Goal: Task Accomplishment & Management: Use online tool/utility

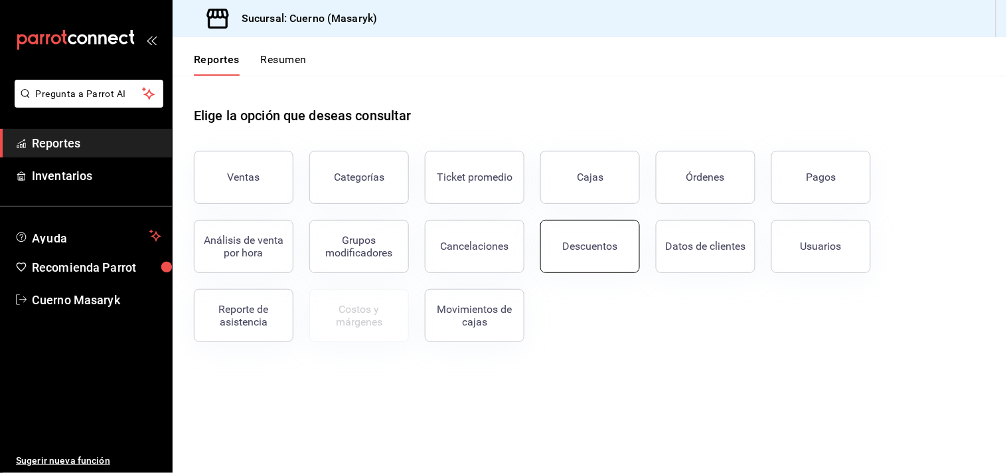
click at [584, 241] on div "Descuentos" at bounding box center [590, 246] width 55 height 13
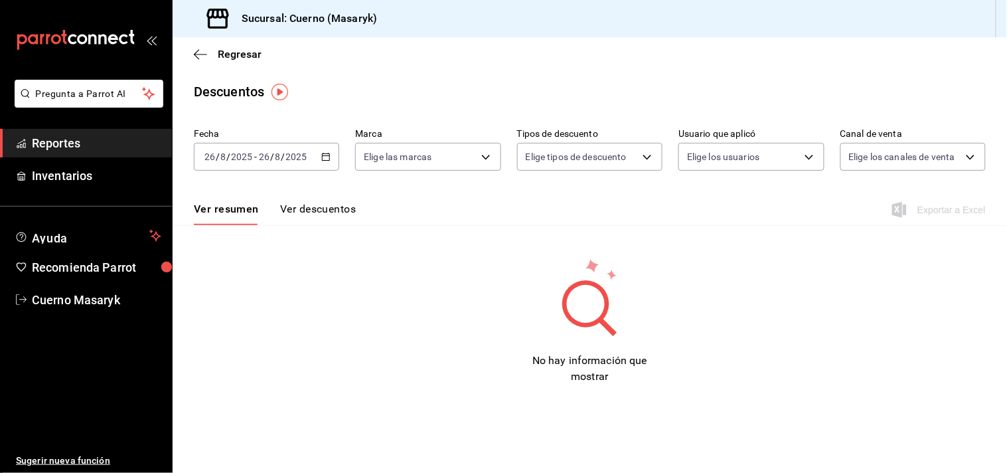
click at [327, 150] on div "[DATE] [DATE] - [DATE] [DATE]" at bounding box center [266, 157] width 145 height 28
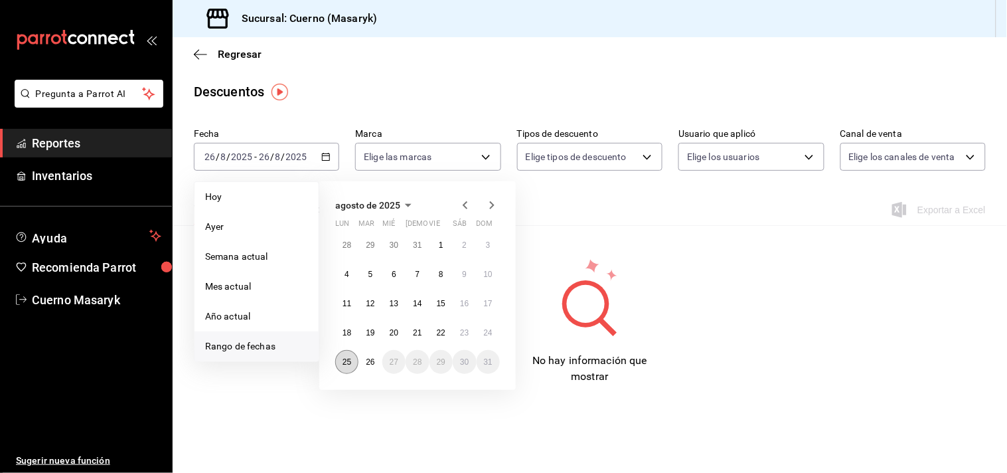
click at [349, 362] on abbr "25" at bounding box center [347, 361] width 9 height 9
click at [369, 361] on abbr "26" at bounding box center [370, 361] width 9 height 9
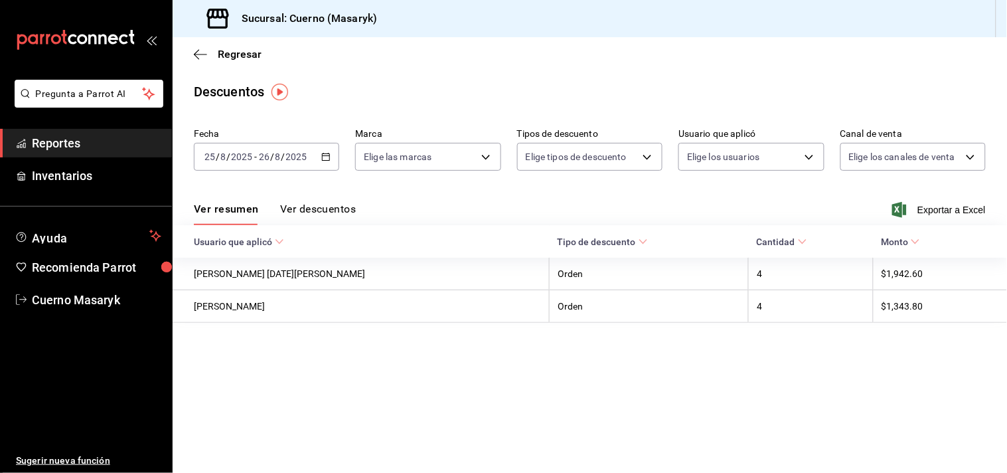
click at [350, 211] on button "Ver descuentos" at bounding box center [318, 213] width 76 height 23
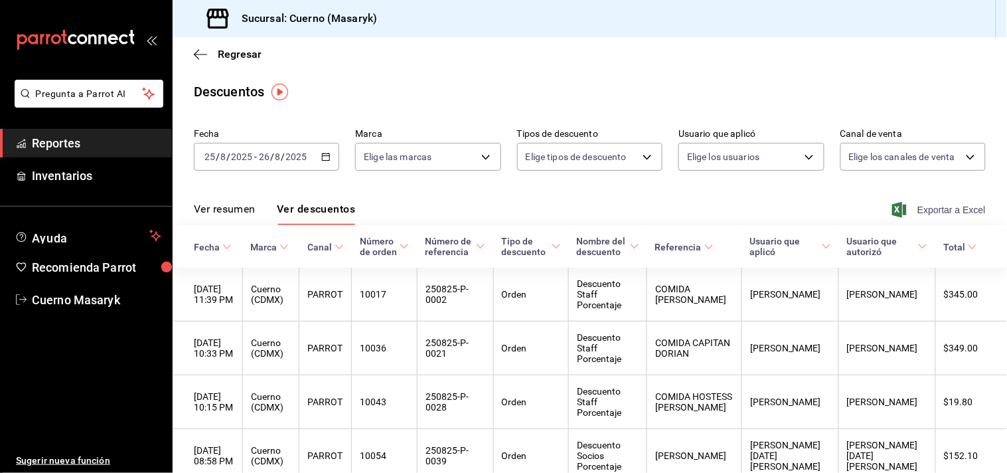
click at [934, 208] on span "Exportar a Excel" at bounding box center [940, 210] width 91 height 16
click at [218, 56] on span "Regresar" at bounding box center [240, 54] width 44 height 13
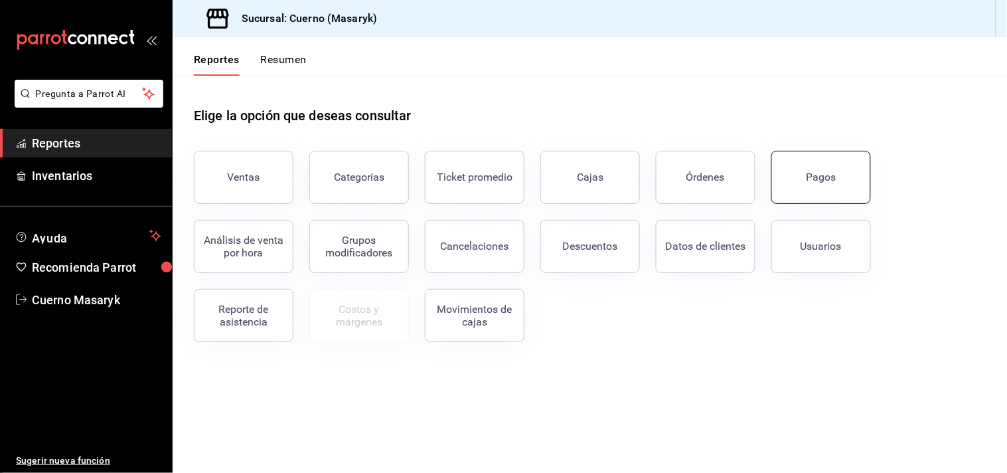
click at [821, 195] on button "Pagos" at bounding box center [821, 177] width 100 height 53
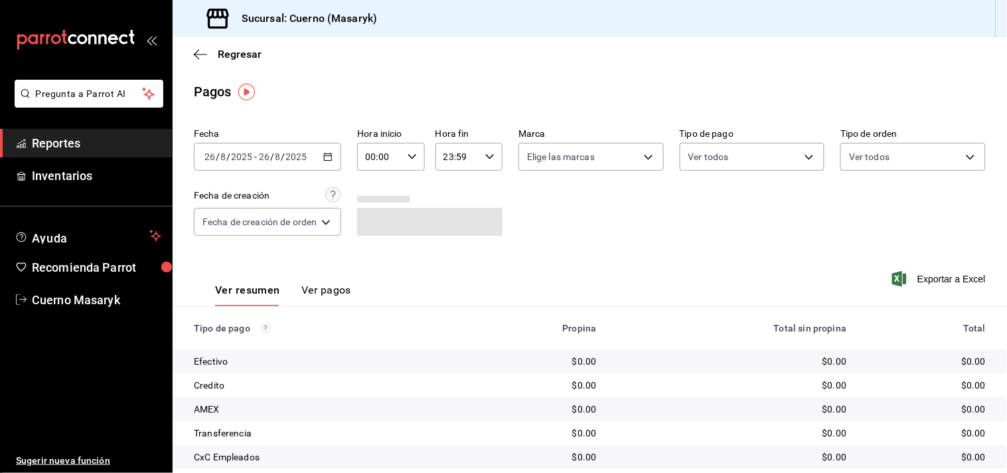
click at [330, 156] on \(Stroke\) "button" at bounding box center [328, 155] width 7 height 1
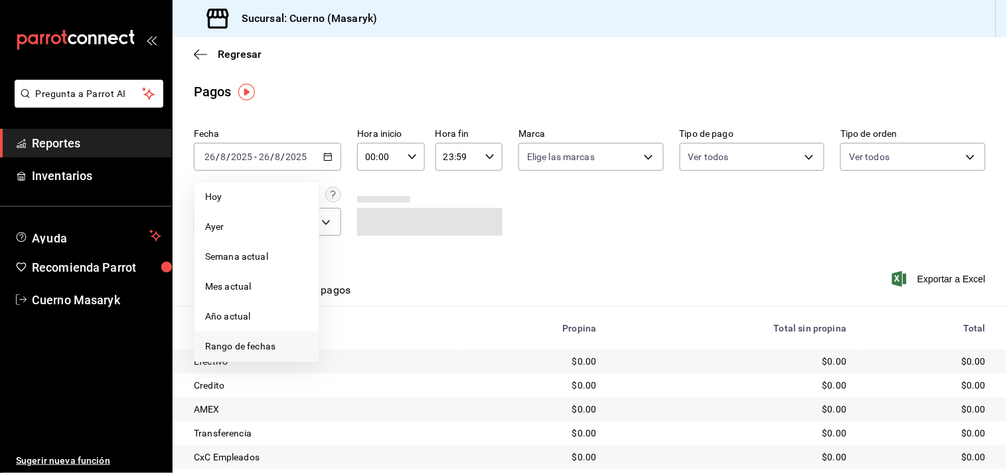
click at [228, 341] on span "Rango de fechas" at bounding box center [256, 346] width 103 height 14
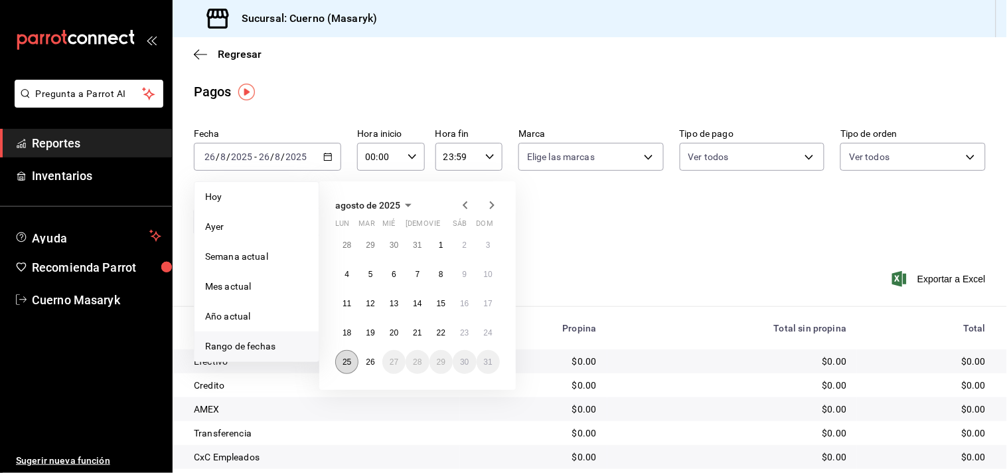
click at [350, 361] on abbr "25" at bounding box center [347, 361] width 9 height 9
click at [377, 359] on button "26" at bounding box center [369, 362] width 23 height 24
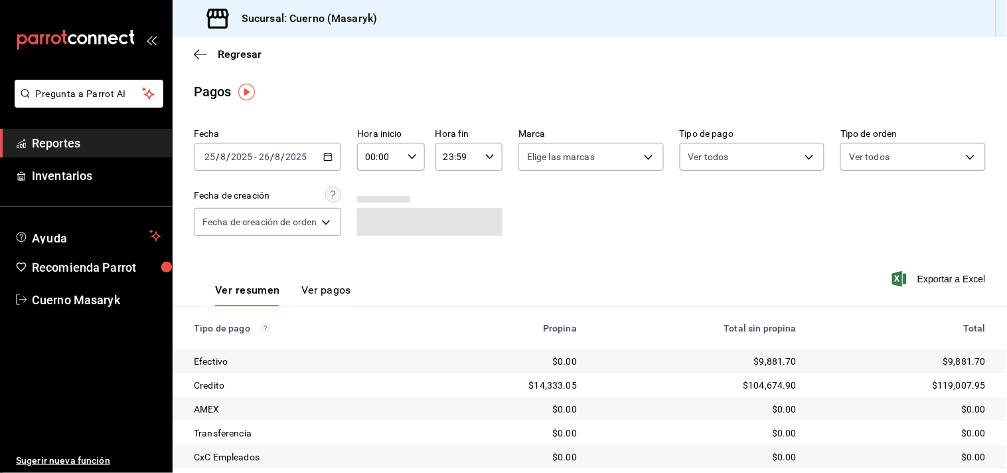
click at [413, 157] on \(Stroke\) "button" at bounding box center [412, 156] width 8 height 5
click at [374, 230] on span "06" at bounding box center [376, 235] width 12 height 11
type input "06:00"
click at [491, 154] on div at bounding box center [503, 236] width 1007 height 473
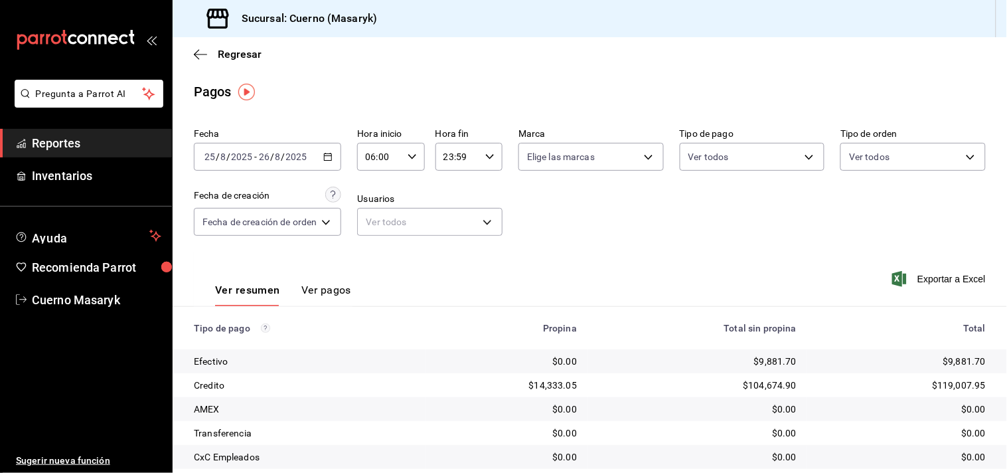
click at [491, 154] on icon "button" at bounding box center [489, 156] width 9 height 9
click at [453, 214] on span "05" at bounding box center [452, 215] width 12 height 11
type input "05:59"
click at [587, 204] on div at bounding box center [503, 236] width 1007 height 473
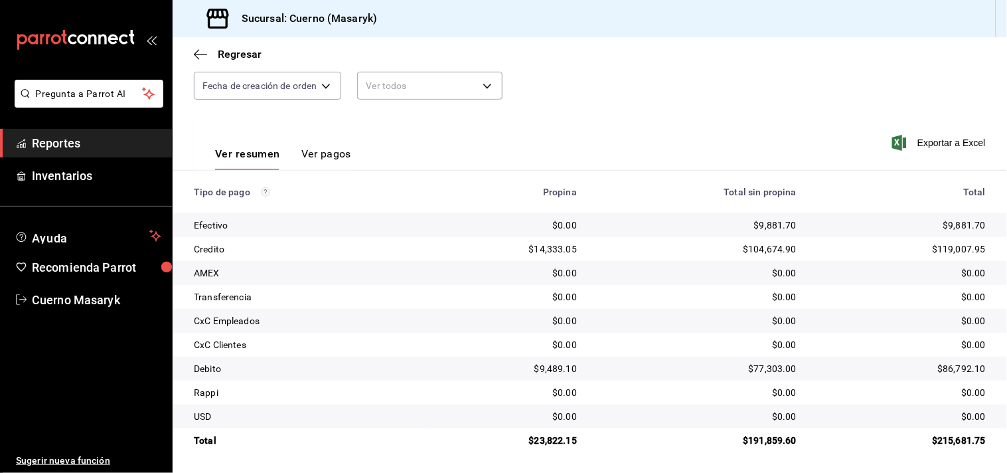
scroll to position [137, 0]
click at [200, 54] on icon "button" at bounding box center [200, 54] width 13 height 1
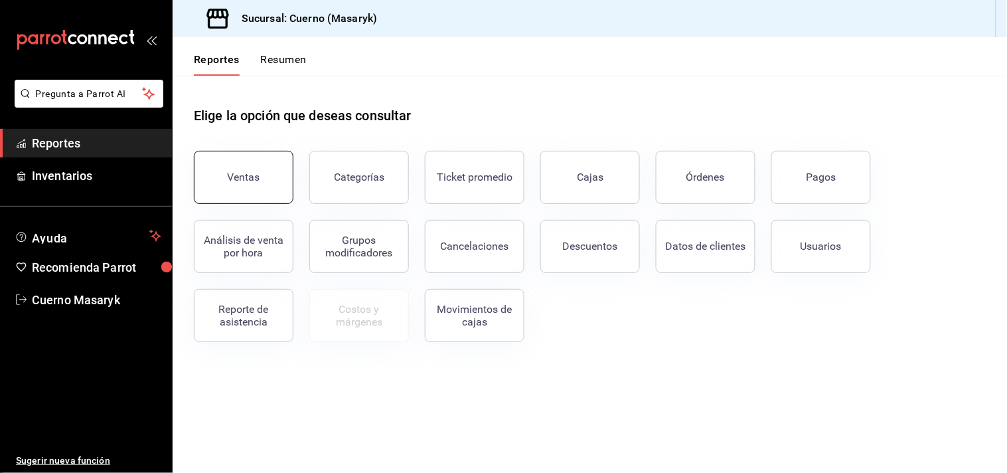
click at [250, 185] on button "Ventas" at bounding box center [244, 177] width 100 height 53
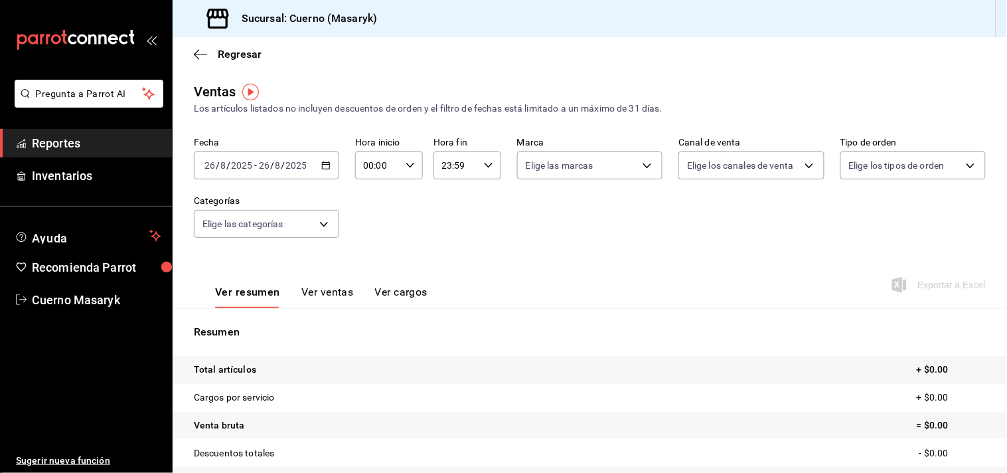
click at [321, 167] on icon "button" at bounding box center [325, 165] width 9 height 9
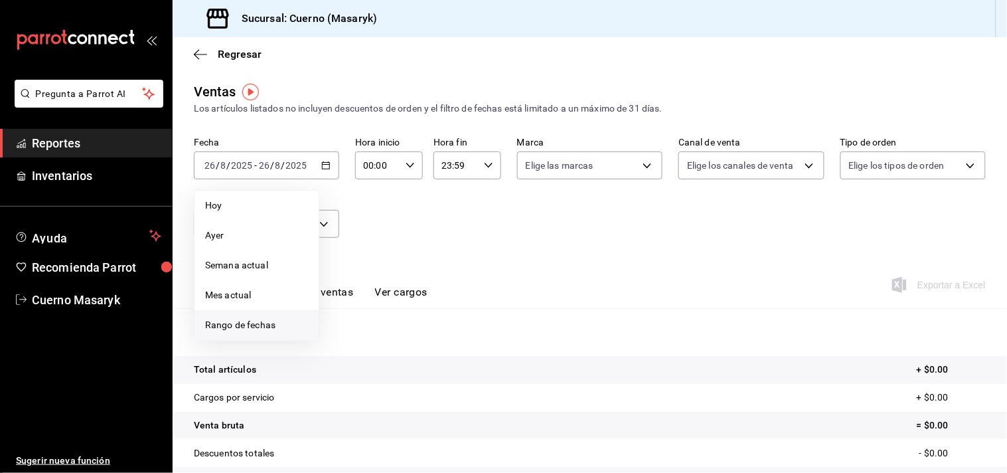
click at [220, 319] on span "Rango de fechas" at bounding box center [256, 325] width 103 height 14
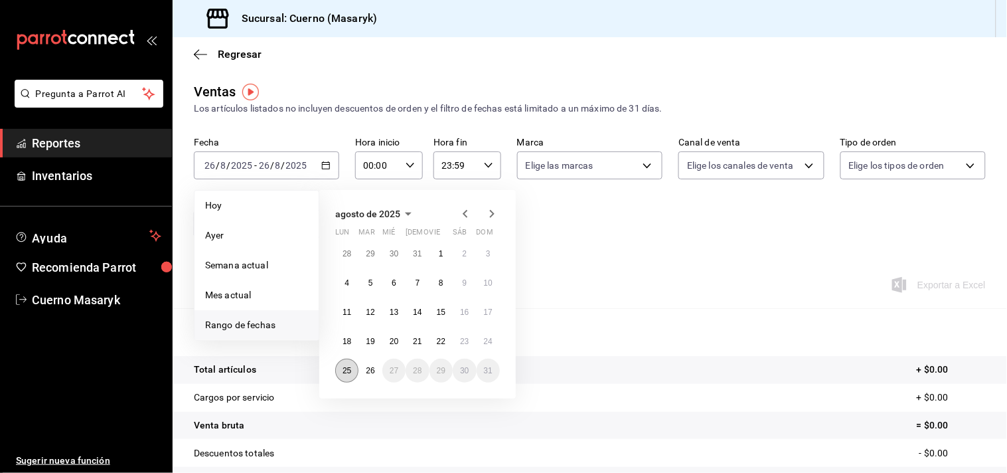
click at [348, 372] on abbr "25" at bounding box center [347, 370] width 9 height 9
click at [368, 370] on abbr "26" at bounding box center [370, 370] width 9 height 9
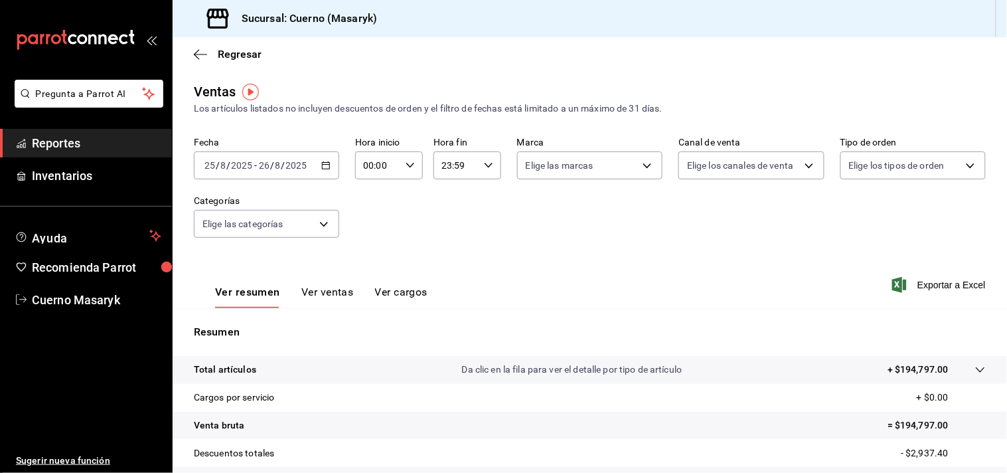
click at [414, 167] on div "00:00 Hora inicio" at bounding box center [389, 165] width 68 height 28
click at [370, 239] on span "06" at bounding box center [370, 243] width 12 height 11
type input "06:00"
click at [482, 163] on div at bounding box center [503, 236] width 1007 height 473
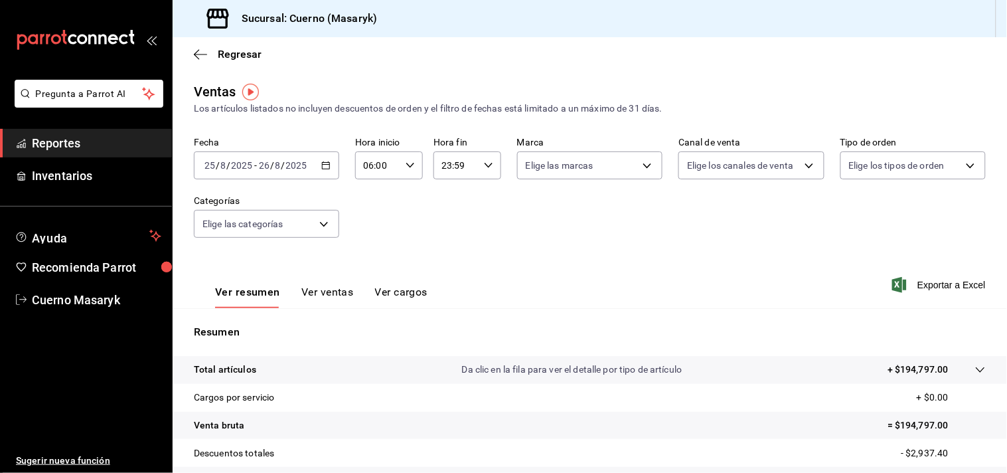
click at [484, 163] on icon "button" at bounding box center [488, 165] width 9 height 9
click at [445, 219] on span "05" at bounding box center [447, 224] width 12 height 11
type input "05:59"
click at [593, 220] on div at bounding box center [503, 236] width 1007 height 473
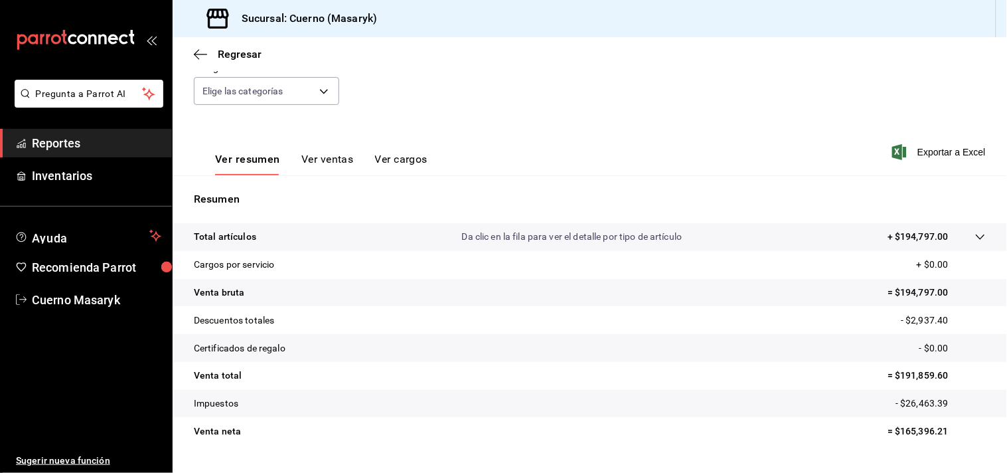
scroll to position [163, 0]
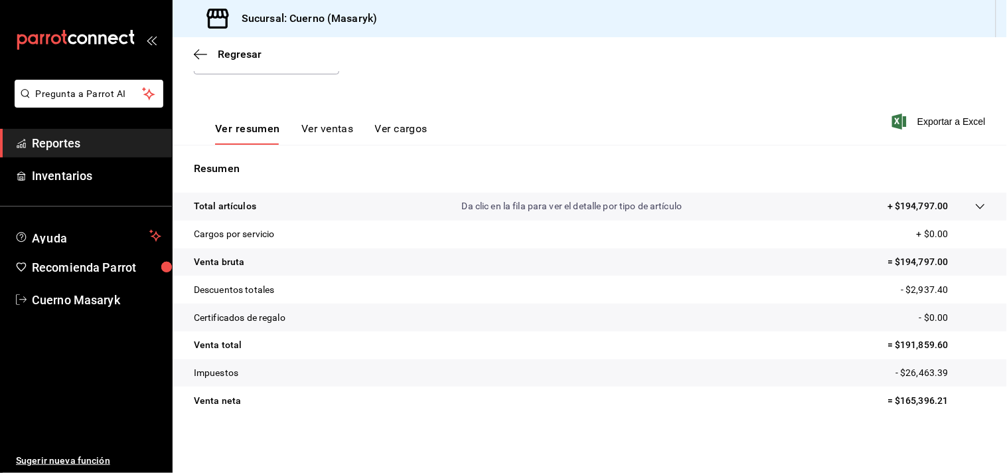
click at [975, 207] on icon at bounding box center [980, 206] width 11 height 11
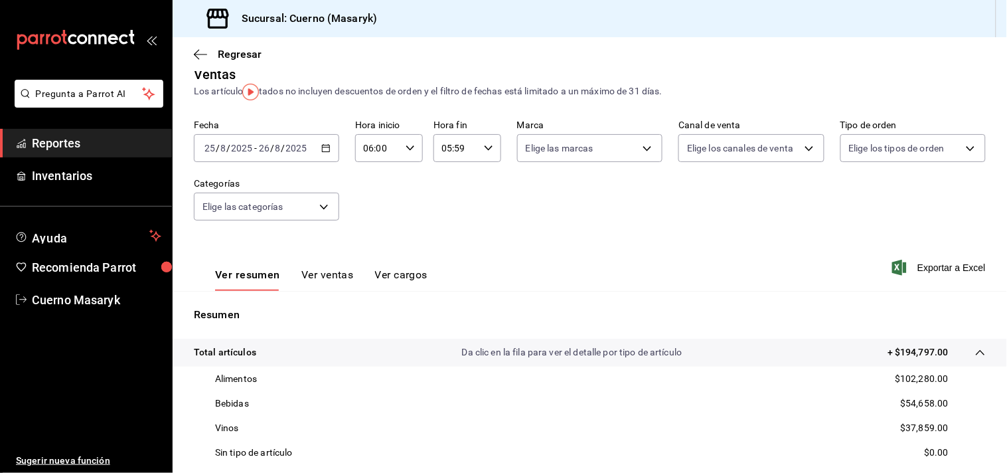
scroll to position [0, 0]
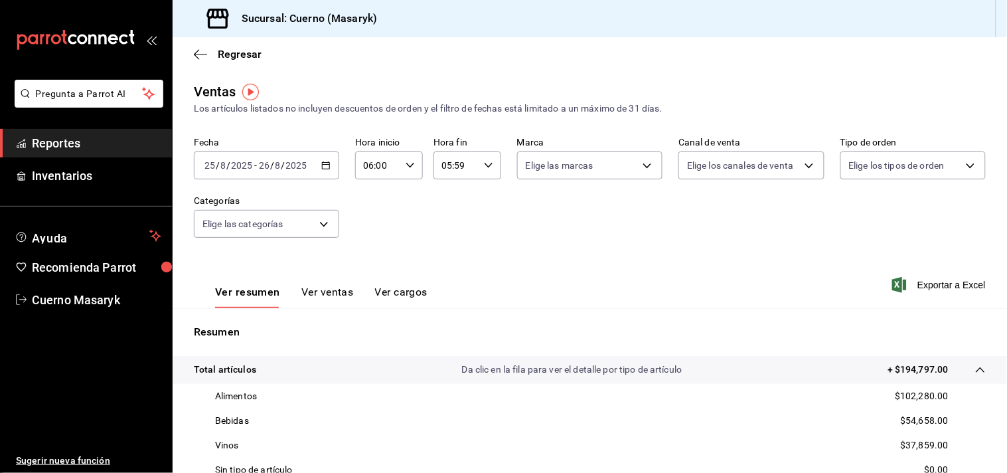
click at [333, 294] on button "Ver ventas" at bounding box center [327, 296] width 52 height 23
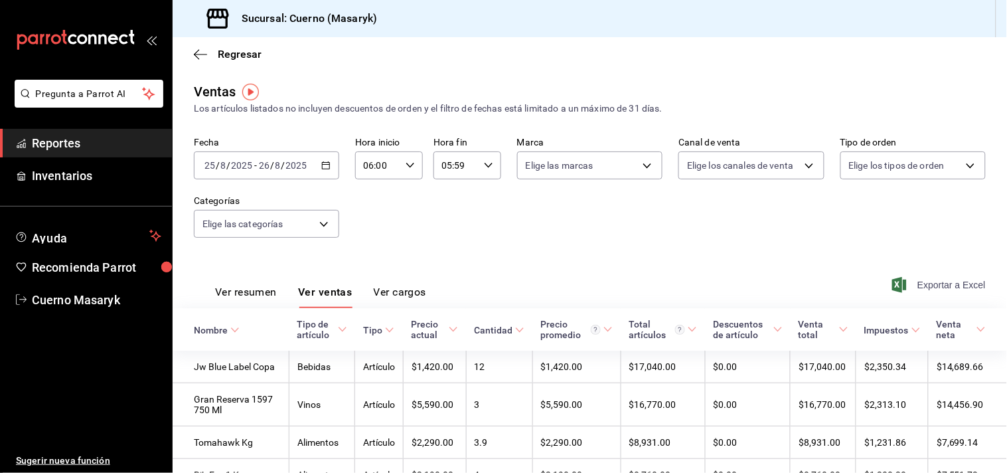
click at [959, 283] on span "Exportar a Excel" at bounding box center [940, 285] width 91 height 16
